Goal: Find specific page/section: Find specific page/section

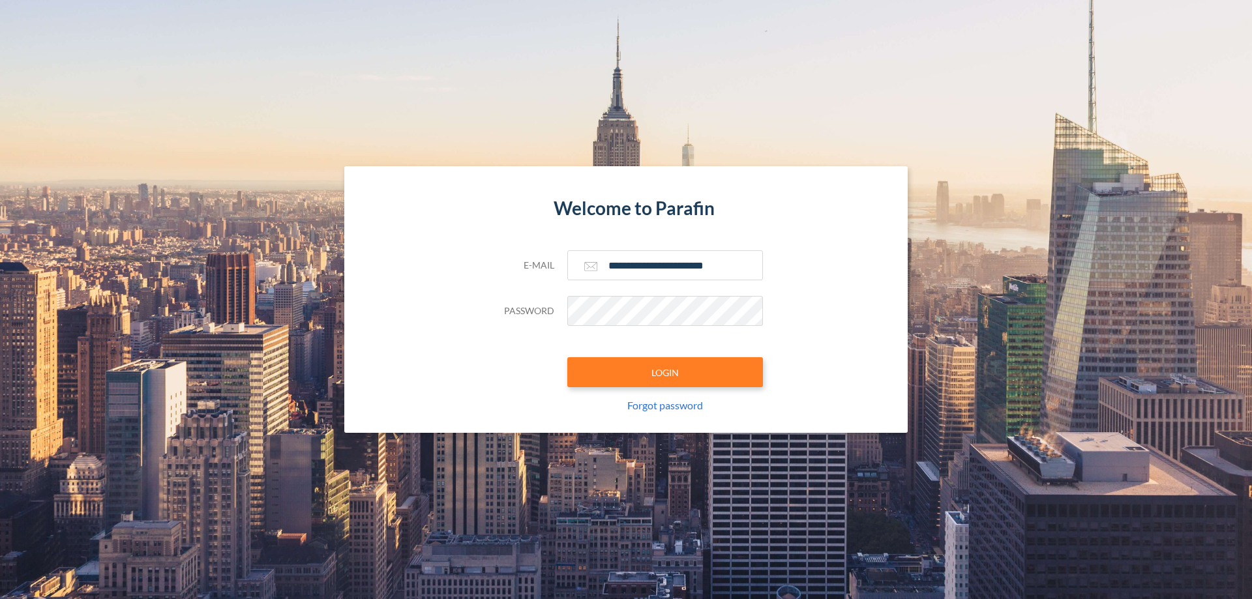
type input "**********"
click at [665, 372] on button "LOGIN" at bounding box center [665, 372] width 196 height 30
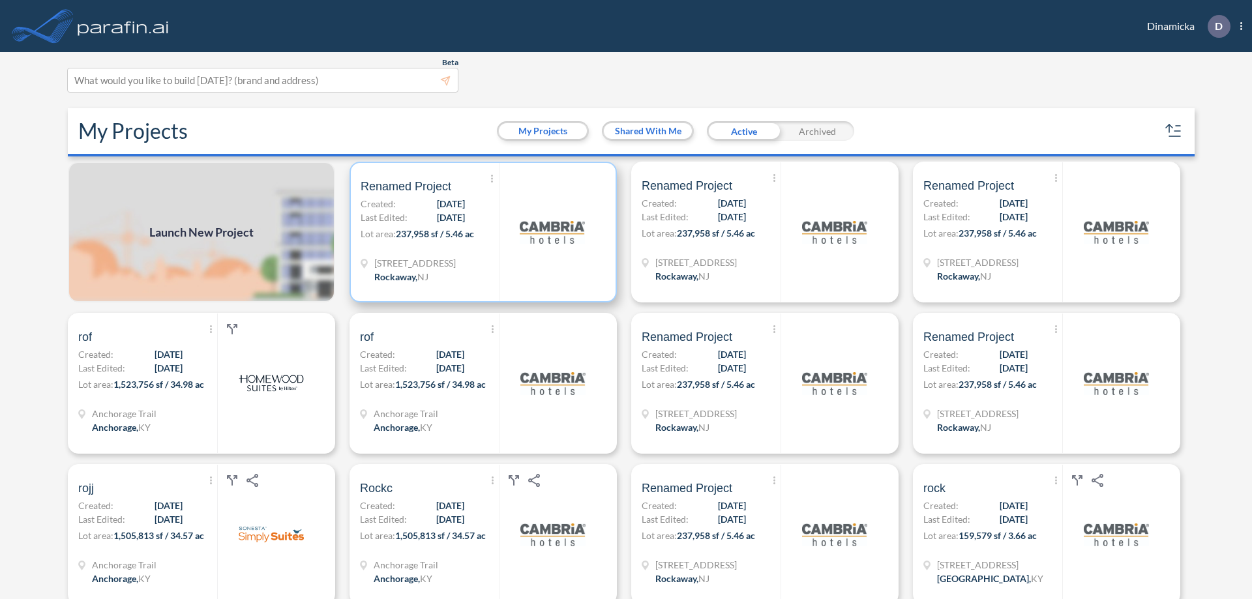
scroll to position [3, 0]
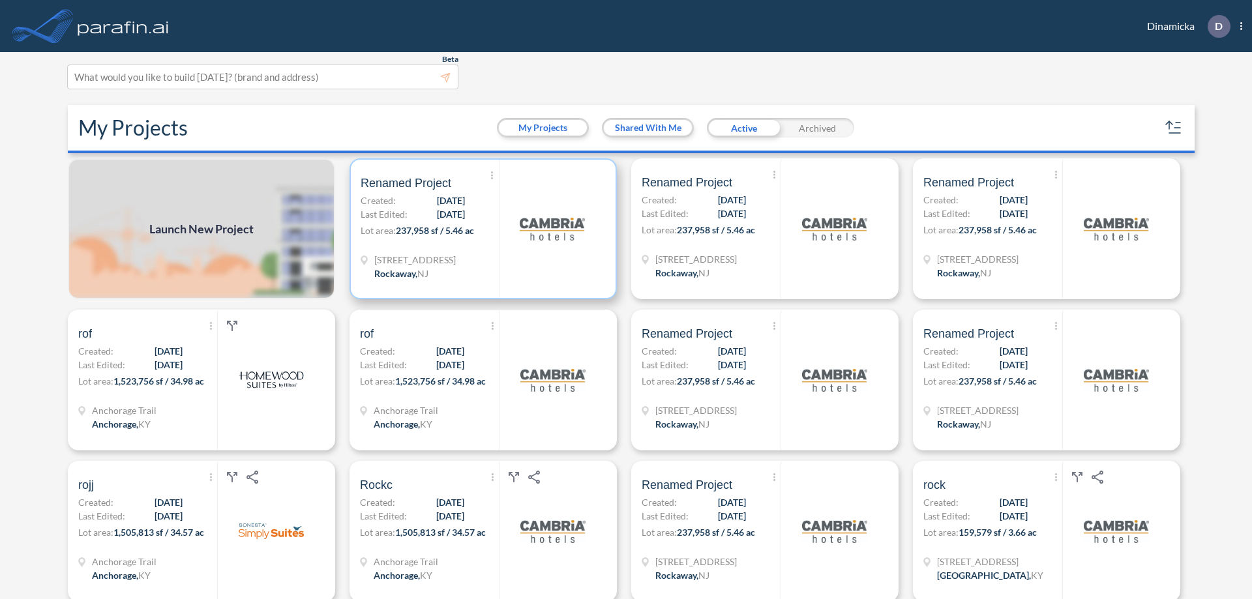
click at [481, 229] on p "Lot area: 237,958 sf / 5.46 ac" at bounding box center [430, 233] width 138 height 19
